Goal: Check status: Check status

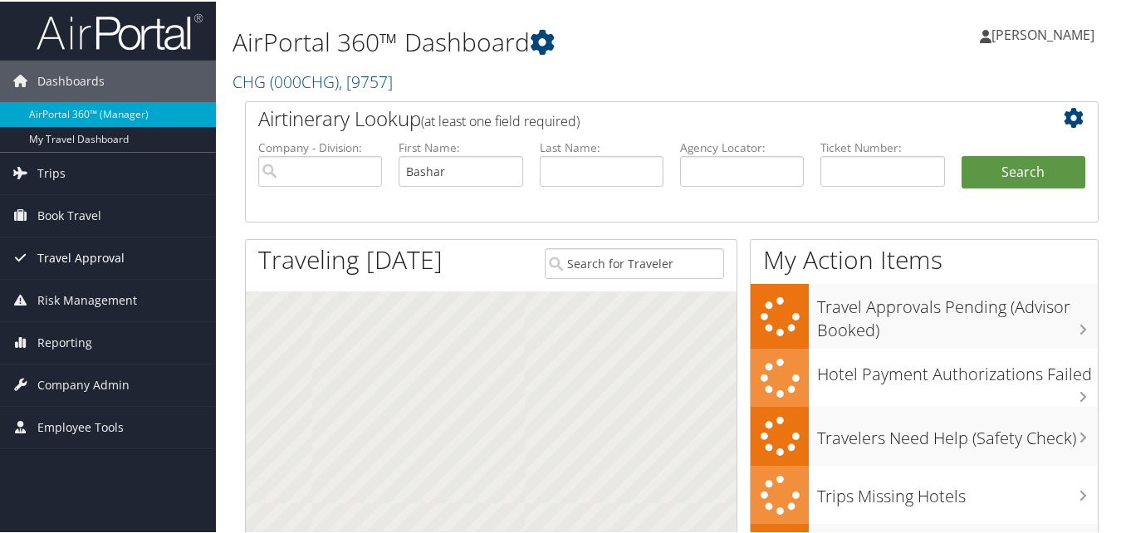
type input "Bashar"
click at [617, 159] on input "text" at bounding box center [602, 169] width 124 height 31
paste input "[PERSON_NAME]"
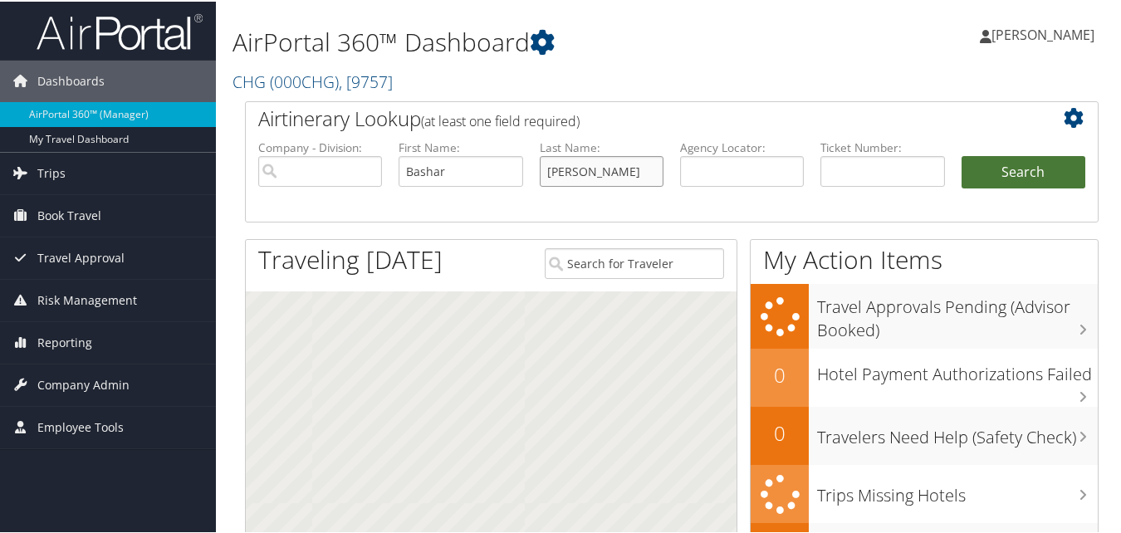
type input "[PERSON_NAME]"
click at [1024, 169] on button "Search" at bounding box center [1024, 170] width 124 height 33
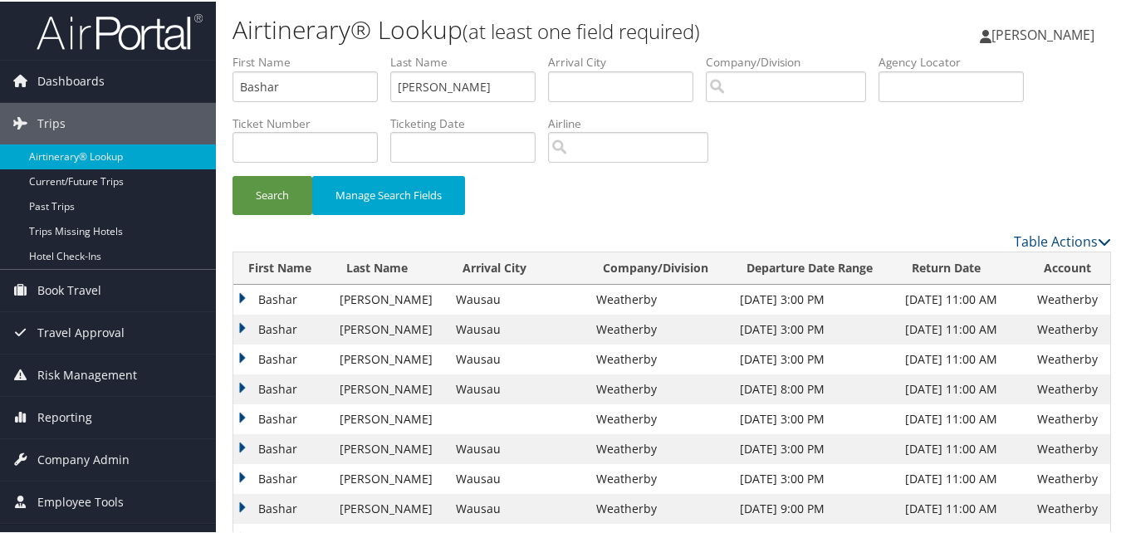
click at [759, 426] on td "Sep 16, 2025 3:00 PM" at bounding box center [814, 418] width 165 height 30
